Goal: Information Seeking & Learning: Compare options

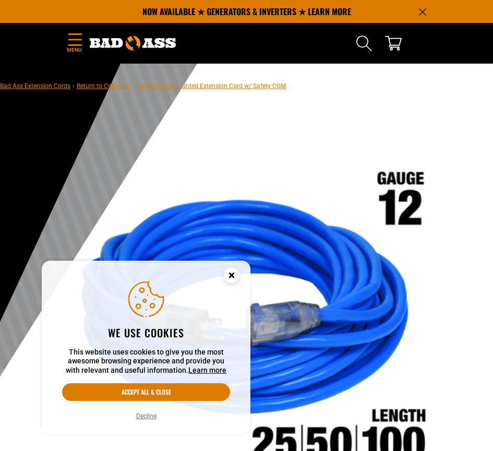
click at [233, 273] on icon "Cookie Consent" at bounding box center [232, 275] width 4 height 4
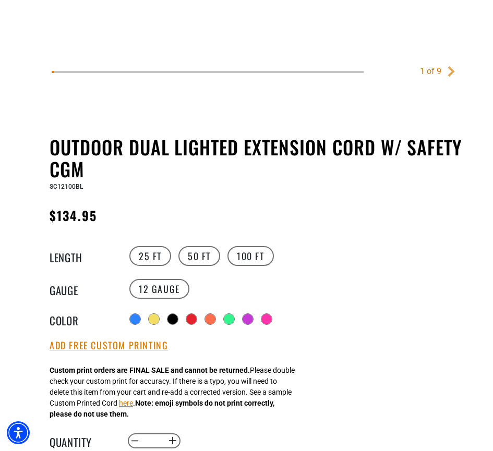
scroll to position [469, 0]
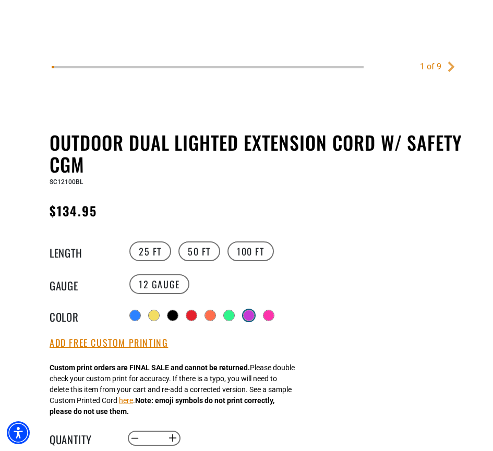
click at [254, 318] on div at bounding box center [249, 315] width 10 height 10
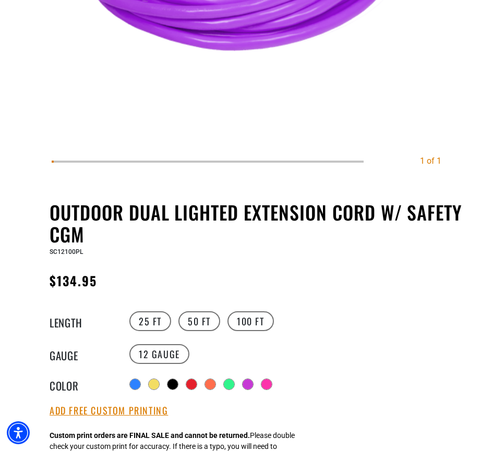
scroll to position [417, 0]
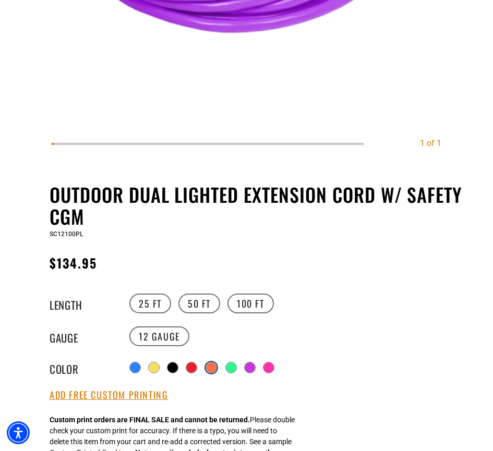
click at [215, 369] on div at bounding box center [211, 368] width 10 height 10
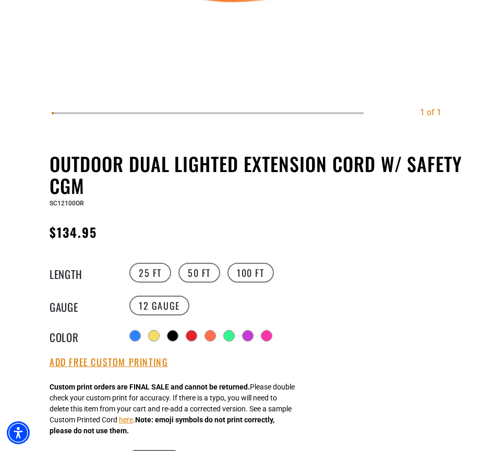
scroll to position [469, 0]
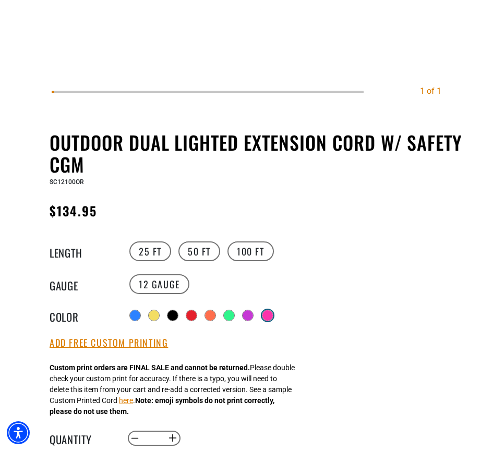
click at [272, 315] on div "Radio button Radio button Radio button Radio button Radio button Radio button" at bounding box center [204, 315] width 154 height 19
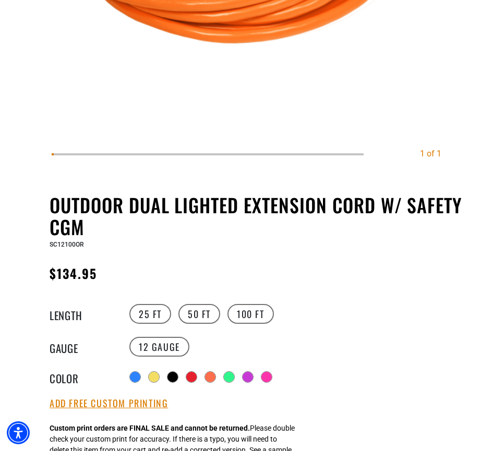
scroll to position [417, 0]
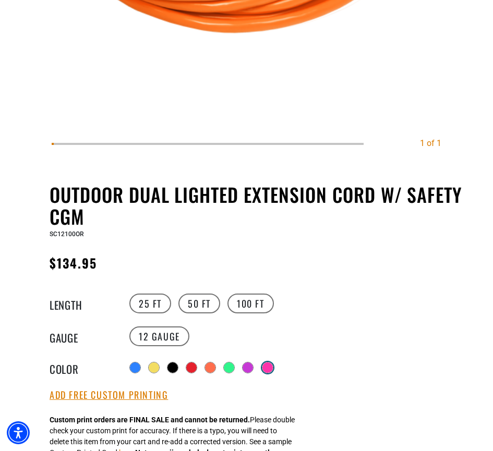
click at [273, 369] on div "Radio button Radio button Radio button Radio button Radio button Radio button" at bounding box center [204, 367] width 154 height 19
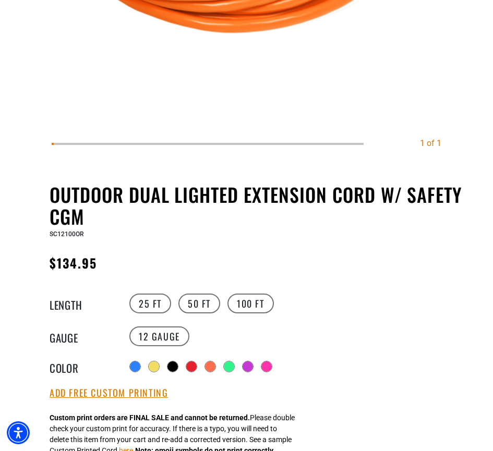
click at [134, 381] on div "Outdoor Dual Lighted Extension Cord w/ Safety CGM Outdoor Dual Lighted Extensio…" at bounding box center [268, 445] width 436 height 523
click at [198, 306] on label "50 FT" at bounding box center [199, 304] width 42 height 20
click at [150, 306] on label "25 FT" at bounding box center [150, 304] width 42 height 20
click at [244, 301] on label "100 FT" at bounding box center [250, 304] width 46 height 20
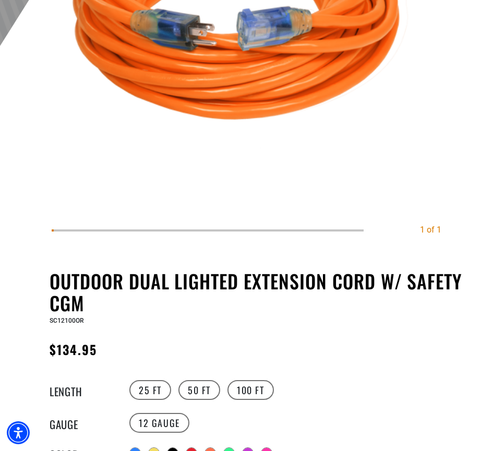
scroll to position [417, 0]
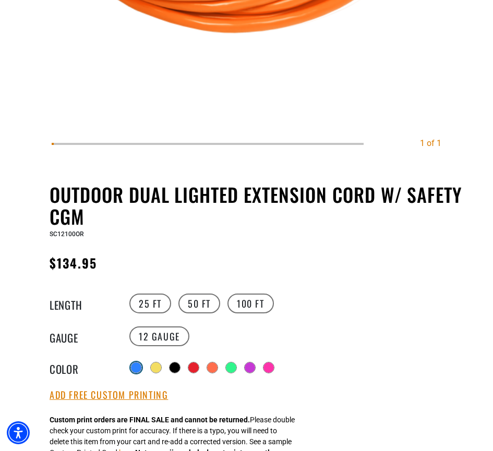
click at [134, 366] on div at bounding box center [136, 368] width 10 height 10
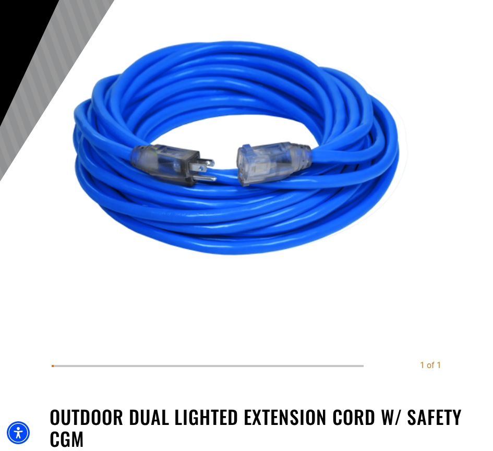
scroll to position [417, 0]
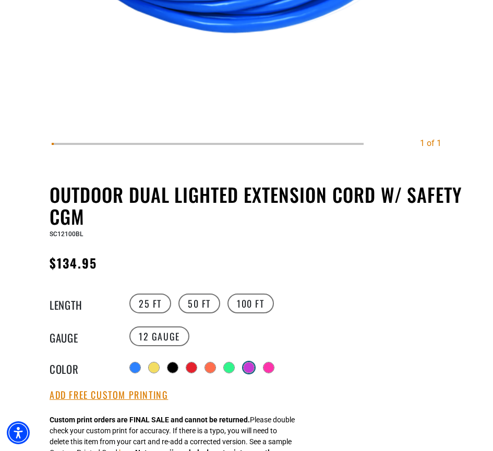
click at [254, 366] on div at bounding box center [249, 368] width 10 height 10
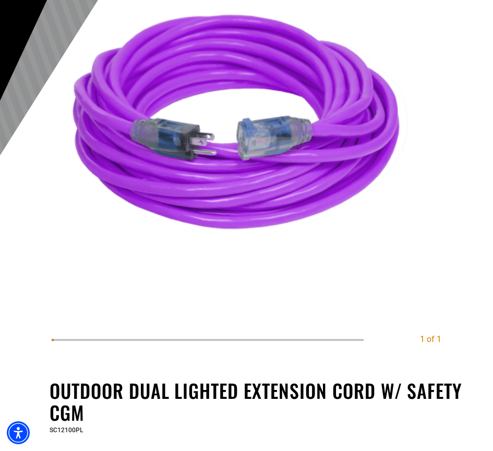
scroll to position [365, 0]
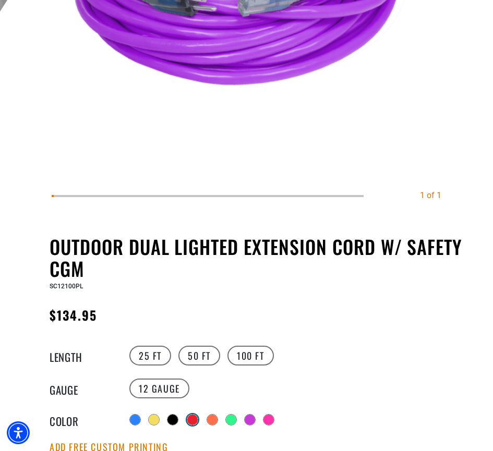
click at [194, 418] on div at bounding box center [192, 420] width 10 height 10
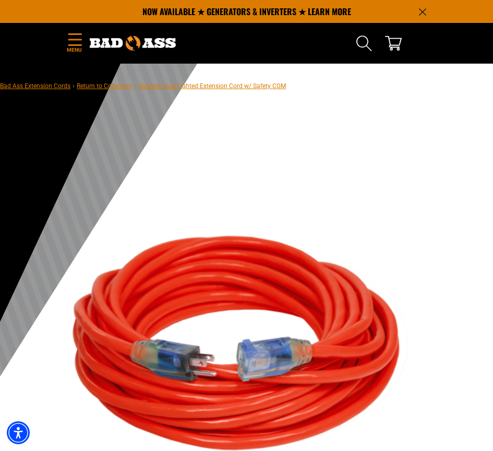
click at [77, 41] on icon "Menu" at bounding box center [75, 39] width 17 height 13
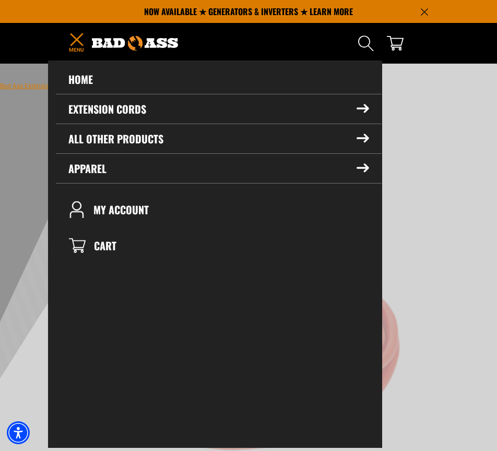
click at [133, 114] on summary "Extension Cords" at bounding box center [218, 108] width 325 height 29
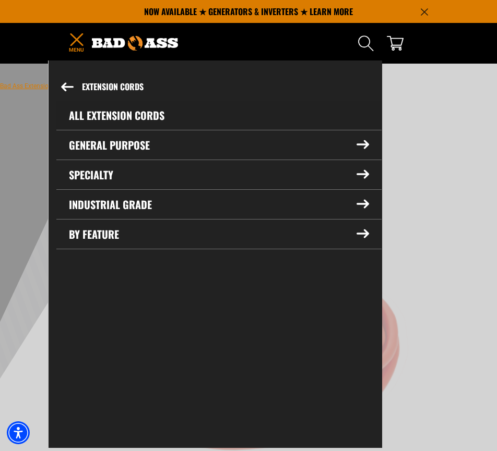
click at [136, 115] on link "All Extension Cords" at bounding box center [218, 115] width 325 height 29
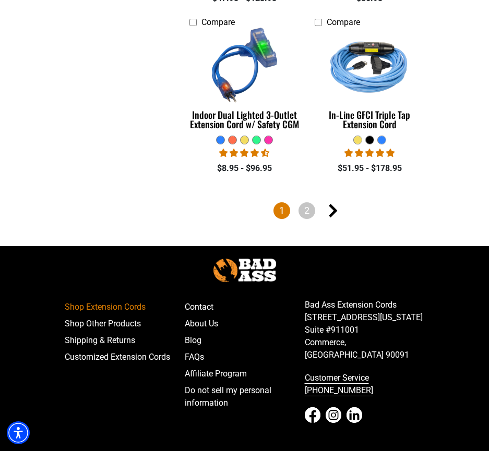
scroll to position [2660, 0]
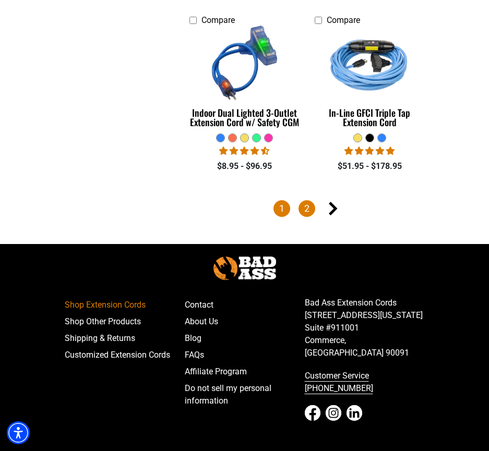
click at [308, 200] on link "2" at bounding box center [306, 208] width 17 height 17
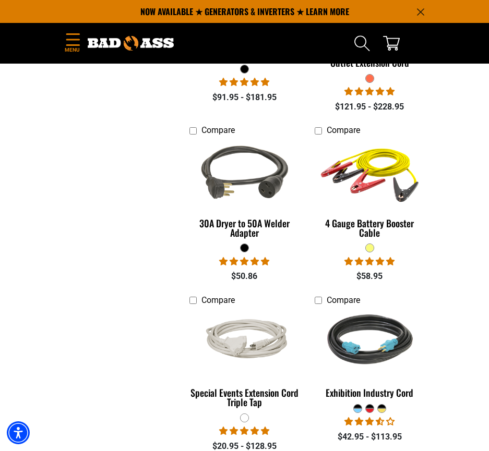
scroll to position [52, 0]
